Goal: Task Accomplishment & Management: Manage account settings

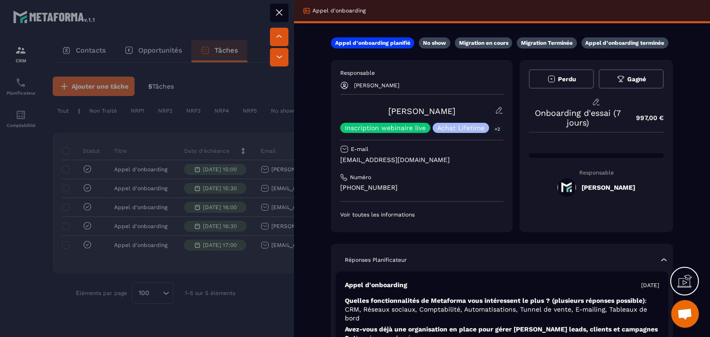
click at [279, 185] on div at bounding box center [355, 168] width 710 height 337
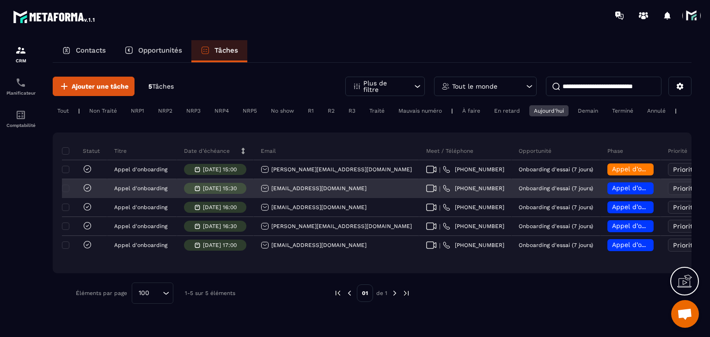
click at [426, 192] on icon at bounding box center [431, 188] width 11 height 7
click at [612, 192] on span "Appel d’onboarding planifié" at bounding box center [655, 187] width 87 height 7
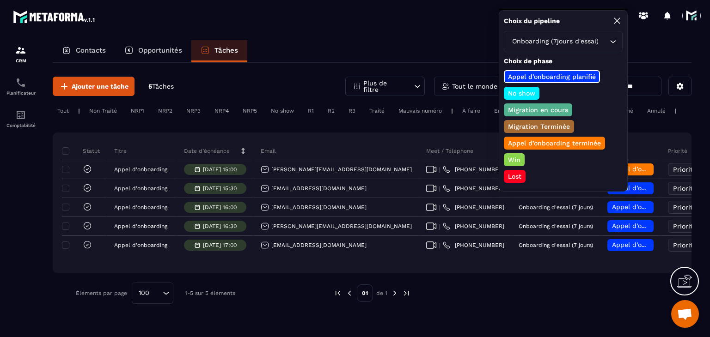
click at [520, 144] on p "Appel d’onboarding terminée" at bounding box center [555, 143] width 96 height 9
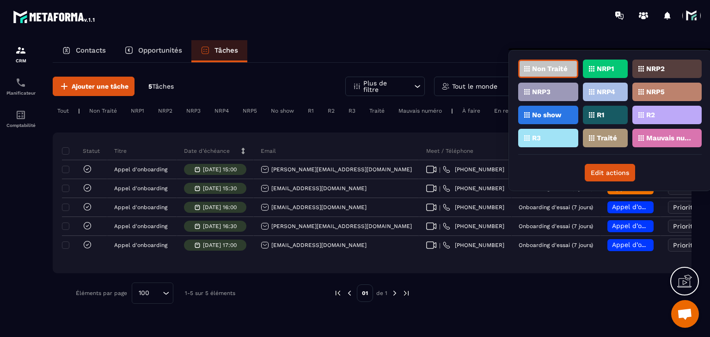
click at [632, 139] on div "Traité" at bounding box center [666, 138] width 69 height 18
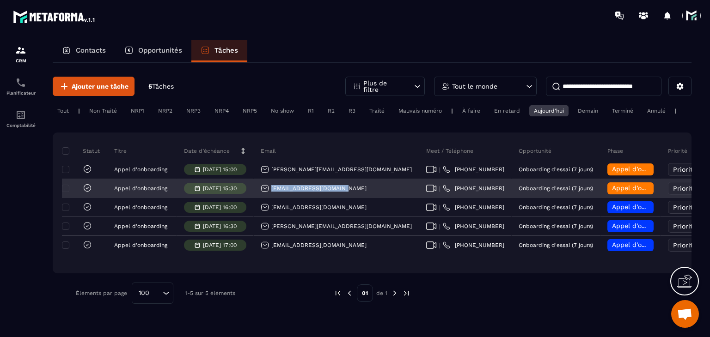
drag, startPoint x: 348, startPoint y: 198, endPoint x: 258, endPoint y: 196, distance: 89.7
click at [258, 196] on div "[EMAIL_ADDRESS][DOMAIN_NAME]" at bounding box center [336, 189] width 165 height 18
copy p "[EMAIL_ADDRESS][DOMAIN_NAME]"
click at [284, 193] on div "[EMAIL_ADDRESS][DOMAIN_NAME]" at bounding box center [314, 188] width 106 height 8
